Goal: Task Accomplishment & Management: Manage account settings

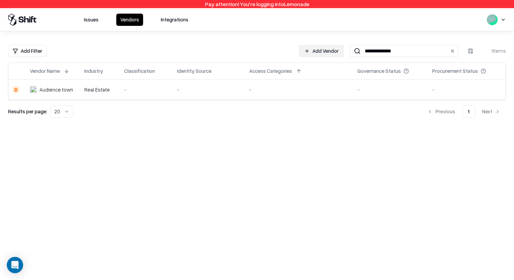
drag, startPoint x: 0, startPoint y: 0, endPoint x: 399, endPoint y: 50, distance: 401.8
click at [399, 50] on input "**********" at bounding box center [403, 51] width 84 height 13
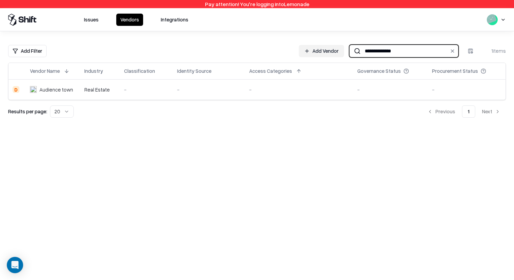
click at [377, 52] on input "**********" at bounding box center [403, 51] width 84 height 13
paste input
type input "****"
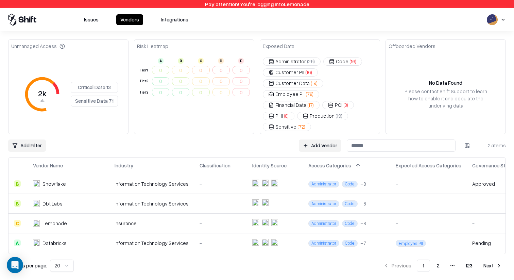
click at [381, 139] on input at bounding box center [401, 145] width 109 height 12
type input "*"
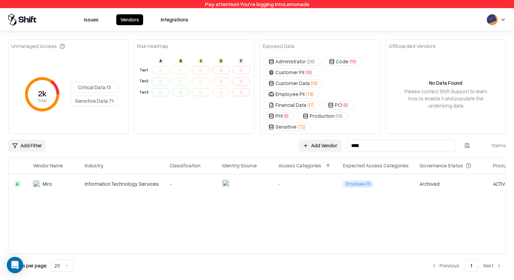
type input "****"
click at [50, 180] on div "Miro" at bounding box center [48, 183] width 10 height 7
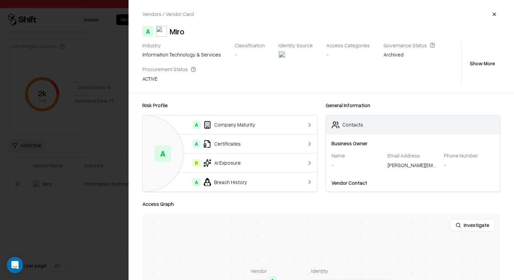
click at [384, 53] on div "Archived" at bounding box center [410, 56] width 52 height 10
click at [390, 43] on div "Governance Status" at bounding box center [410, 45] width 52 height 6
drag, startPoint x: 390, startPoint y: 43, endPoint x: 387, endPoint y: 52, distance: 9.7
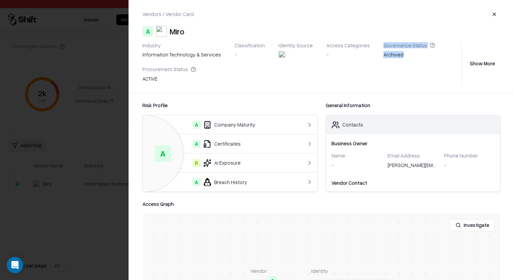
click at [387, 52] on div "Governance Status Archived" at bounding box center [410, 51] width 52 height 18
click at [387, 52] on div "Archived" at bounding box center [410, 56] width 52 height 10
drag, startPoint x: 387, startPoint y: 52, endPoint x: 389, endPoint y: 47, distance: 5.0
click at [389, 47] on div "Governance Status Archived" at bounding box center [410, 51] width 52 height 18
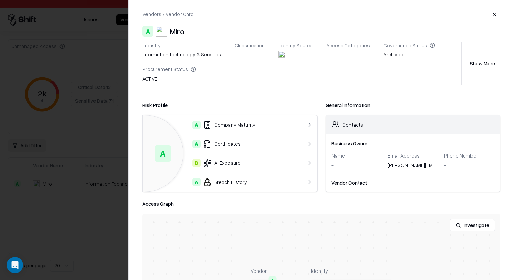
click at [152, 79] on div "ACTIVE" at bounding box center [170, 80] width 54 height 10
click at [191, 86] on div "Vendors / Vendor Card A Miro Industry information technology & services Classif…" at bounding box center [321, 46] width 385 height 93
click at [88, 103] on div at bounding box center [257, 140] width 514 height 280
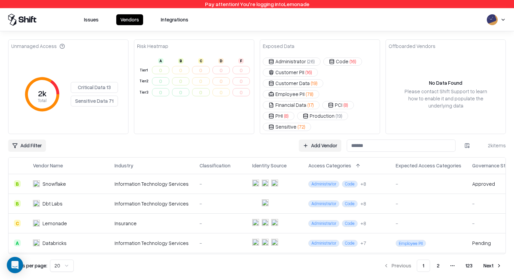
click at [39, 129] on html "Pay attention! You're logging into Lemonade Issues Vendors Integrations Unmanag…" at bounding box center [257, 140] width 514 height 280
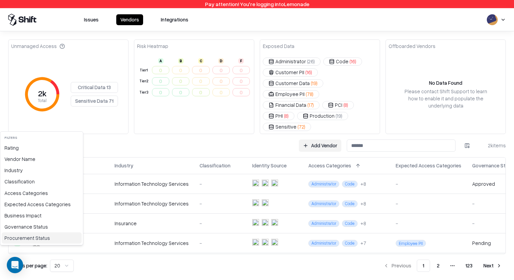
click at [25, 236] on div "Procurement Status" at bounding box center [42, 237] width 80 height 11
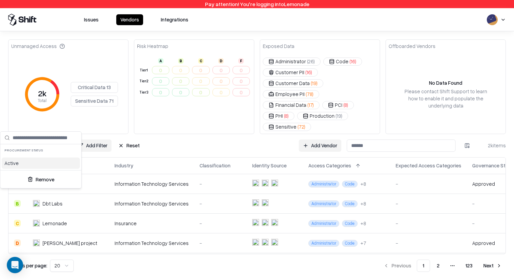
click at [39, 172] on div "Remove" at bounding box center [40, 179] width 81 height 18
click at [39, 184] on button "Remove" at bounding box center [41, 179] width 76 height 12
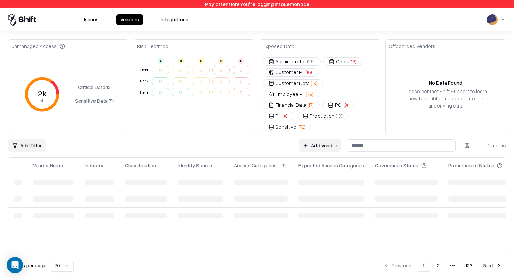
click at [40, 122] on html "Pay attention! You're logging into Lemonade Issues Vendors Integrations Unmanag…" at bounding box center [257, 140] width 514 height 280
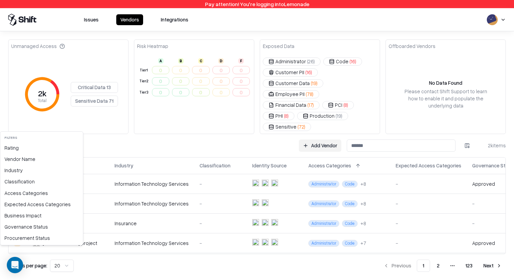
click at [102, 131] on html "Pay attention! You're logging into Lemonade Issues Vendors Integrations Unmanag…" at bounding box center [257, 140] width 514 height 280
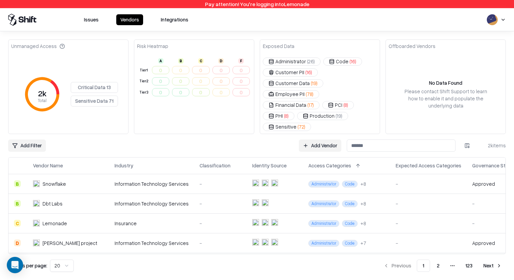
click at [169, 139] on div "Add Filter Add Vendor 2k items" at bounding box center [257, 145] width 498 height 12
click at [174, 72] on td "0" at bounding box center [181, 70] width 20 height 11
click at [162, 139] on div "Add Filter Add Vendor 2k items" at bounding box center [257, 145] width 498 height 12
